Goal: Transaction & Acquisition: Purchase product/service

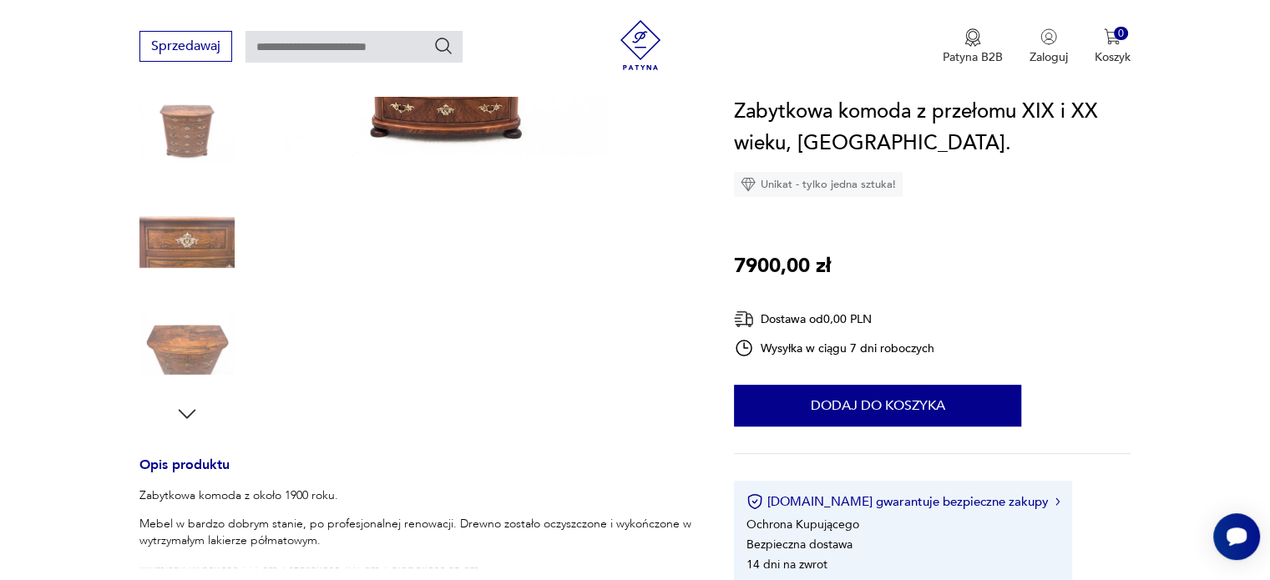
scroll to position [334, 0]
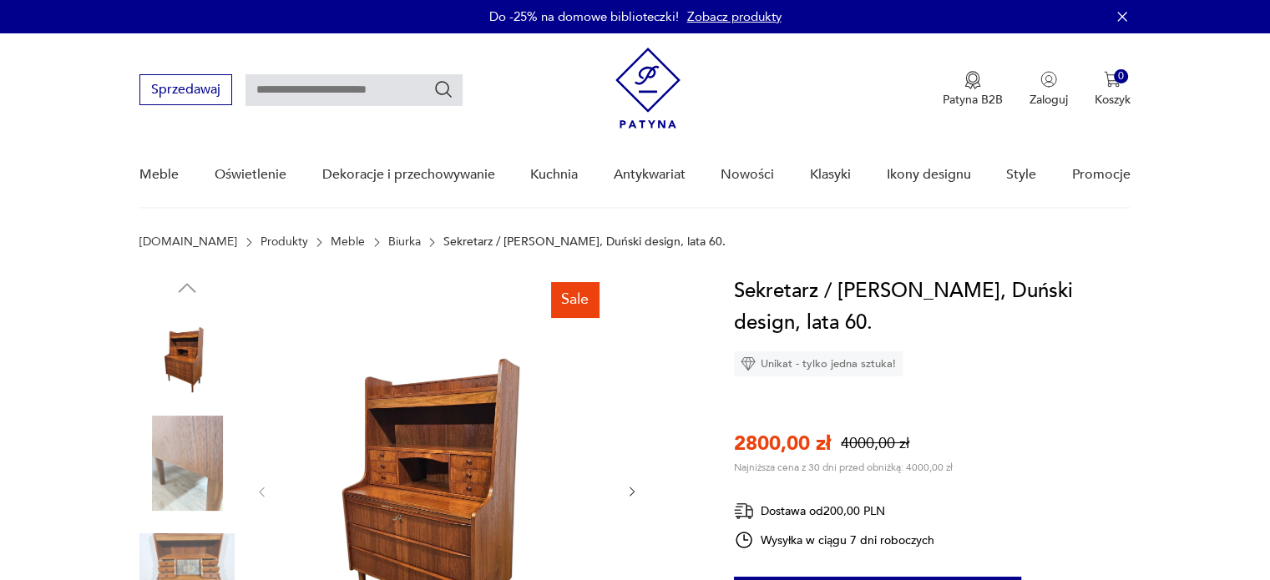
scroll to position [167, 0]
